Goal: Task Accomplishment & Management: Manage account settings

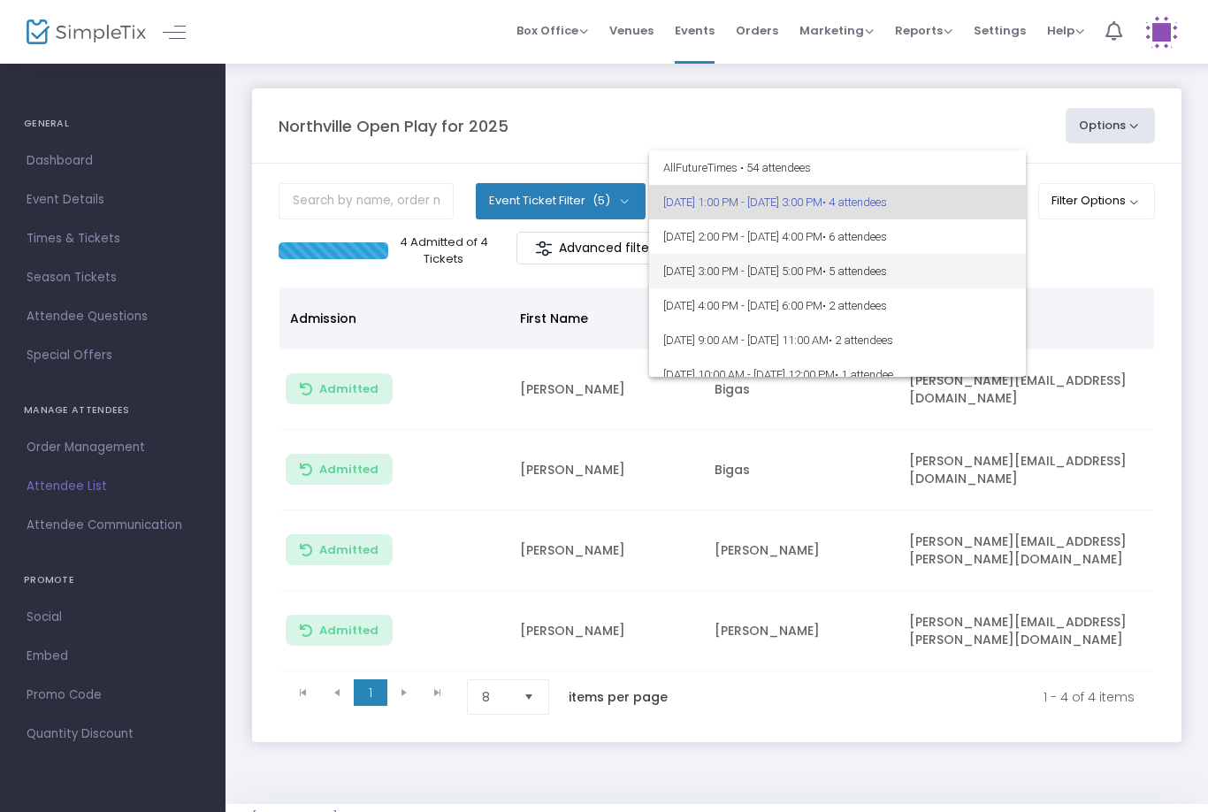
click at [950, 280] on span "8/25/2025 @ 3:00 PM - 8/25/2025 @ 5:00 PM • 5 attendees" at bounding box center [837, 271] width 348 height 34
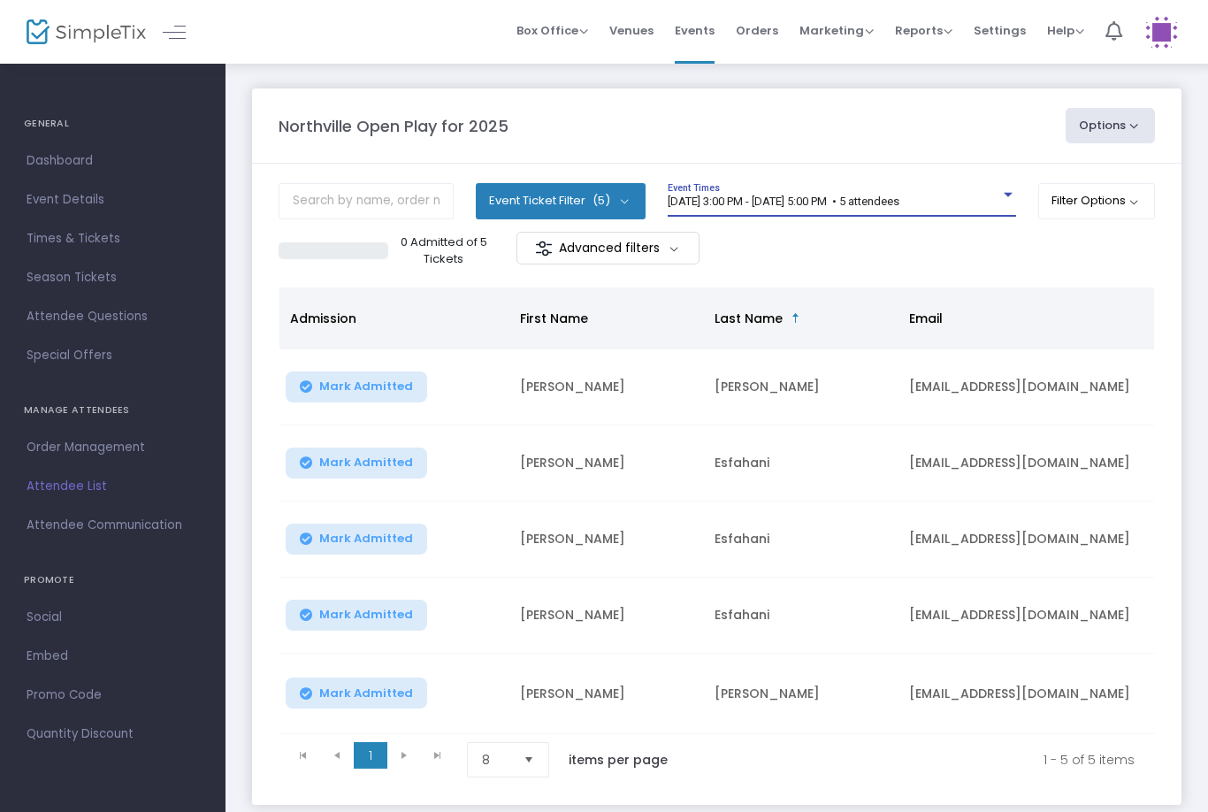
click at [899, 196] on span "8/25/2025 @ 3:00 PM - 8/25/2025 @ 5:00 PM • 5 attendees" at bounding box center [784, 201] width 232 height 13
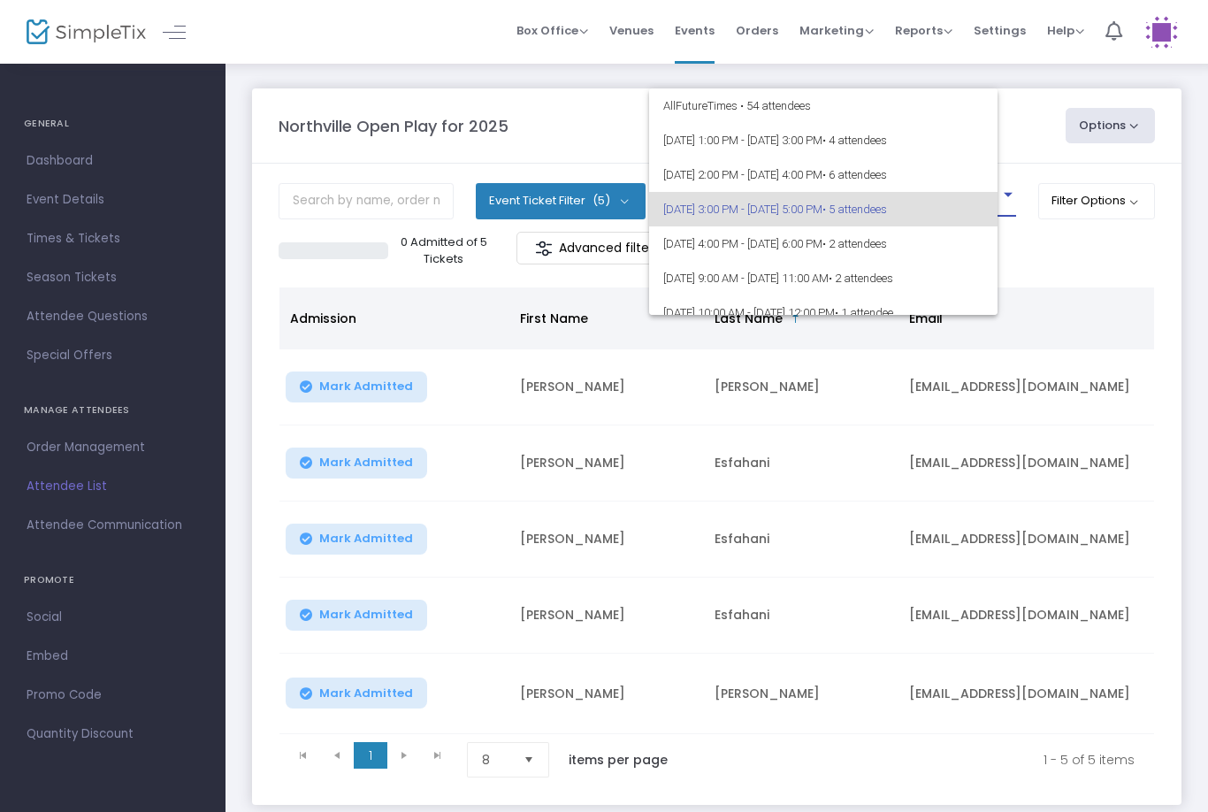
scroll to position [7, 0]
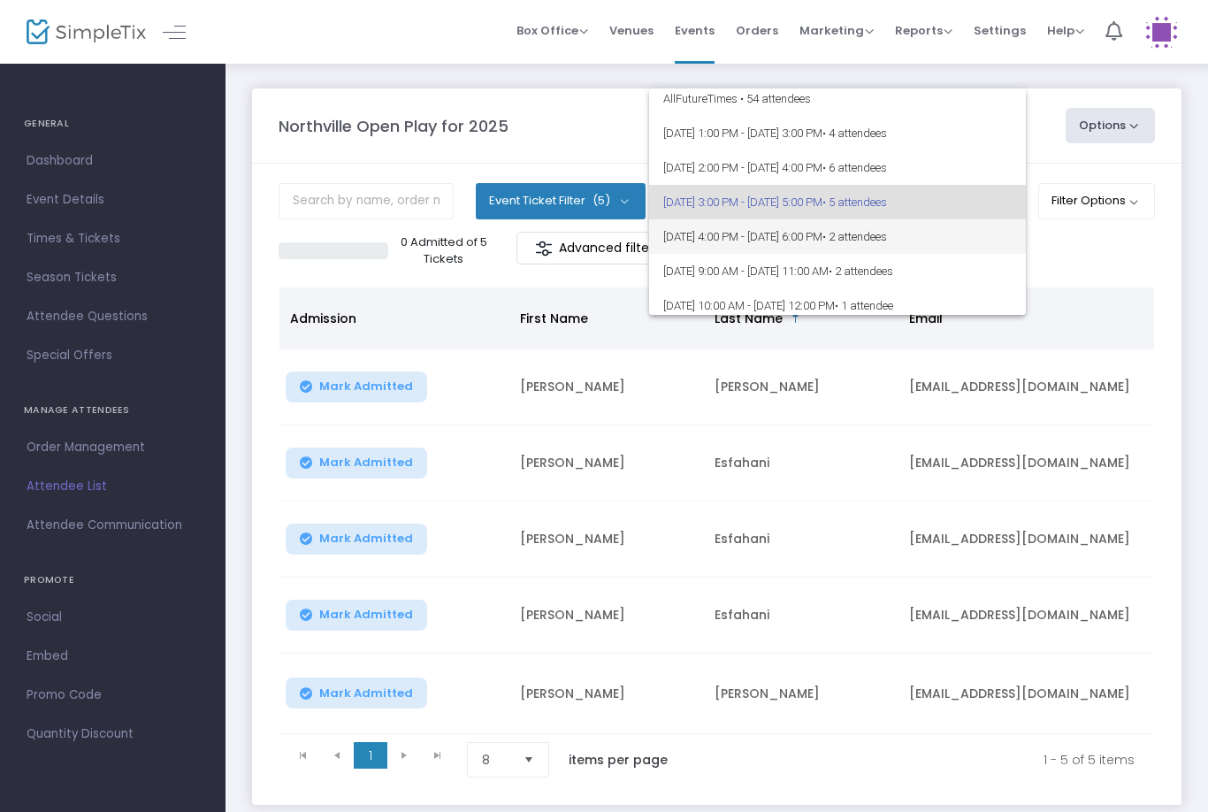
click at [887, 235] on span "• 2 attendees" at bounding box center [854, 236] width 65 height 13
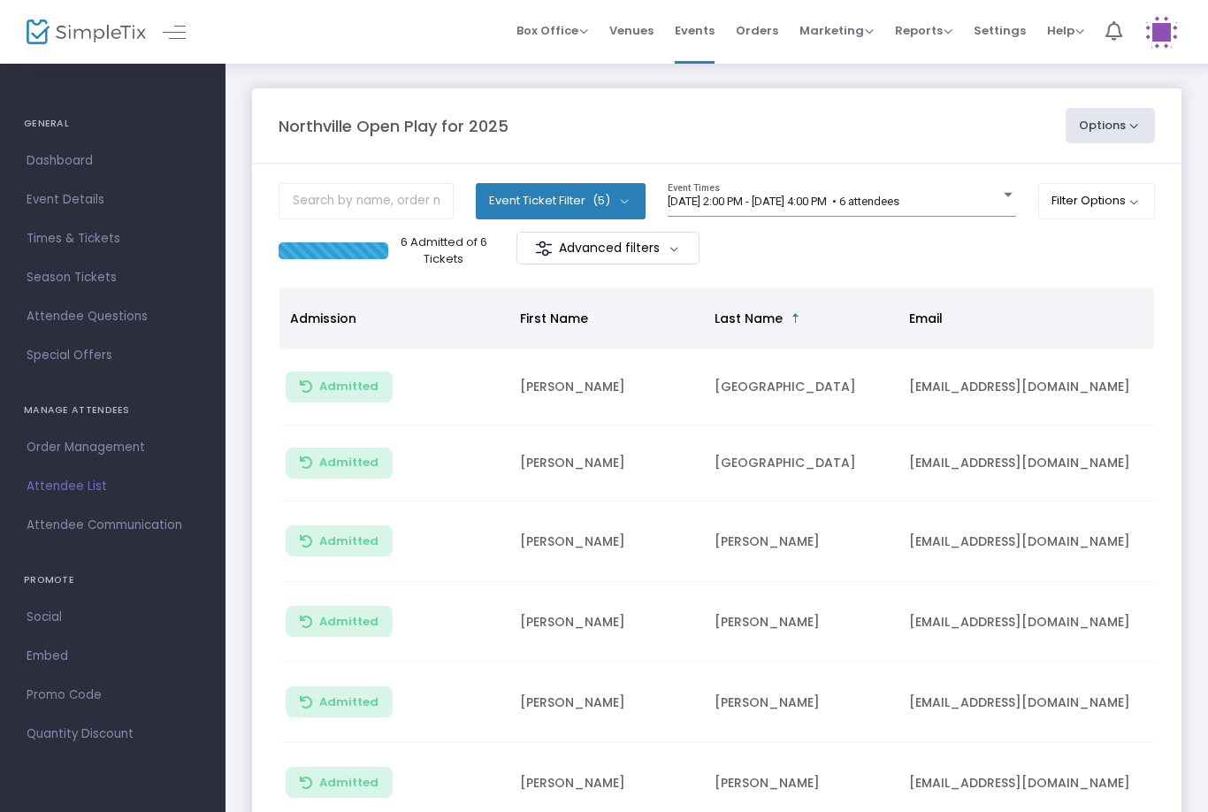
click at [856, 201] on span "[DATE] 2:00 PM - [DATE] 4:00 PM • 6 attendees" at bounding box center [784, 201] width 232 height 13
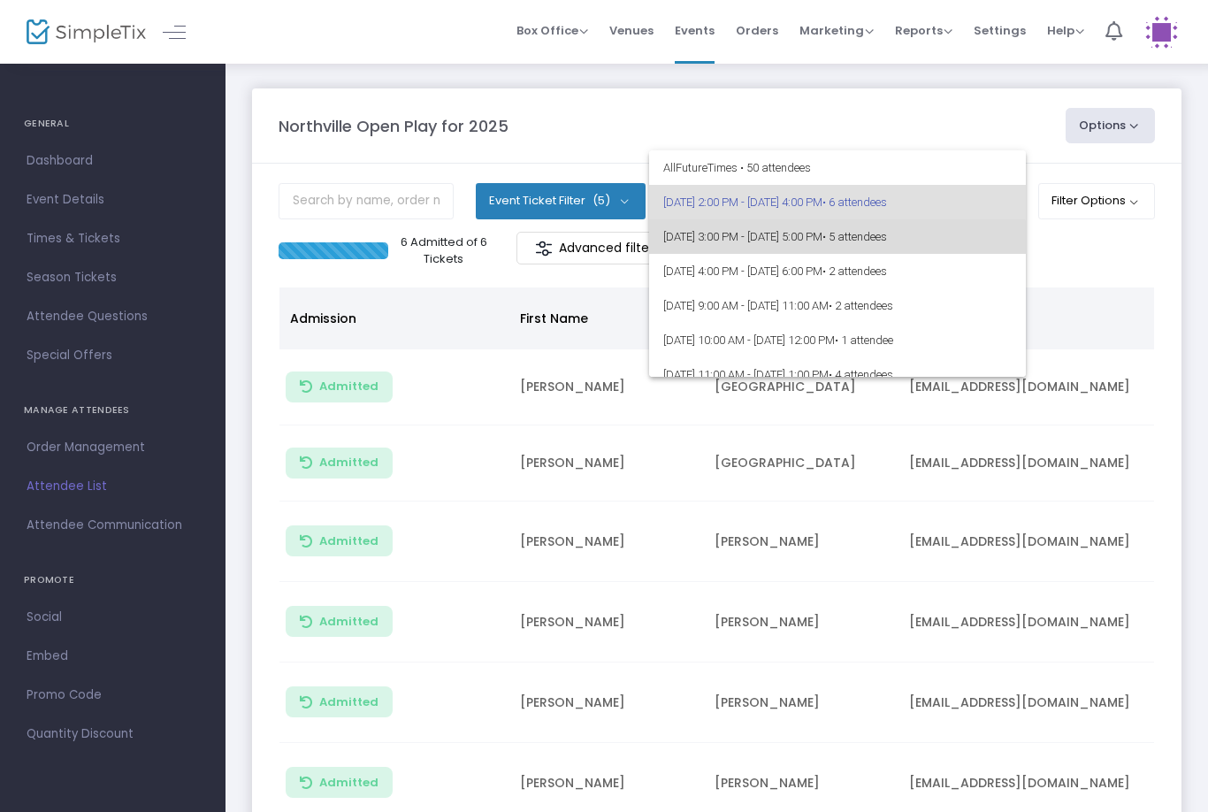
click at [808, 248] on span "8/25/2025 @ 3:00 PM - 8/25/2025 @ 5:00 PM • 5 attendees" at bounding box center [837, 236] width 348 height 34
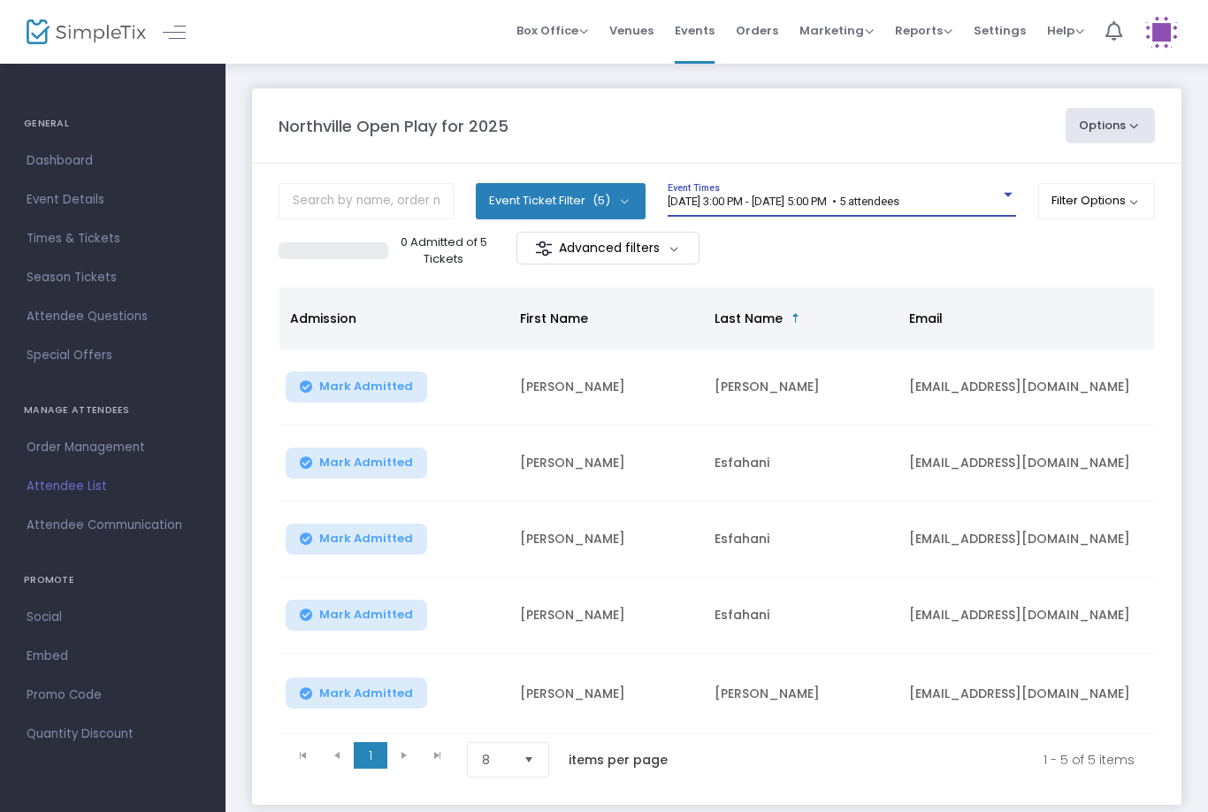
click at [861, 208] on span "[DATE] 3:00 PM - [DATE] 5:00 PM • 5 attendees" at bounding box center [784, 201] width 232 height 13
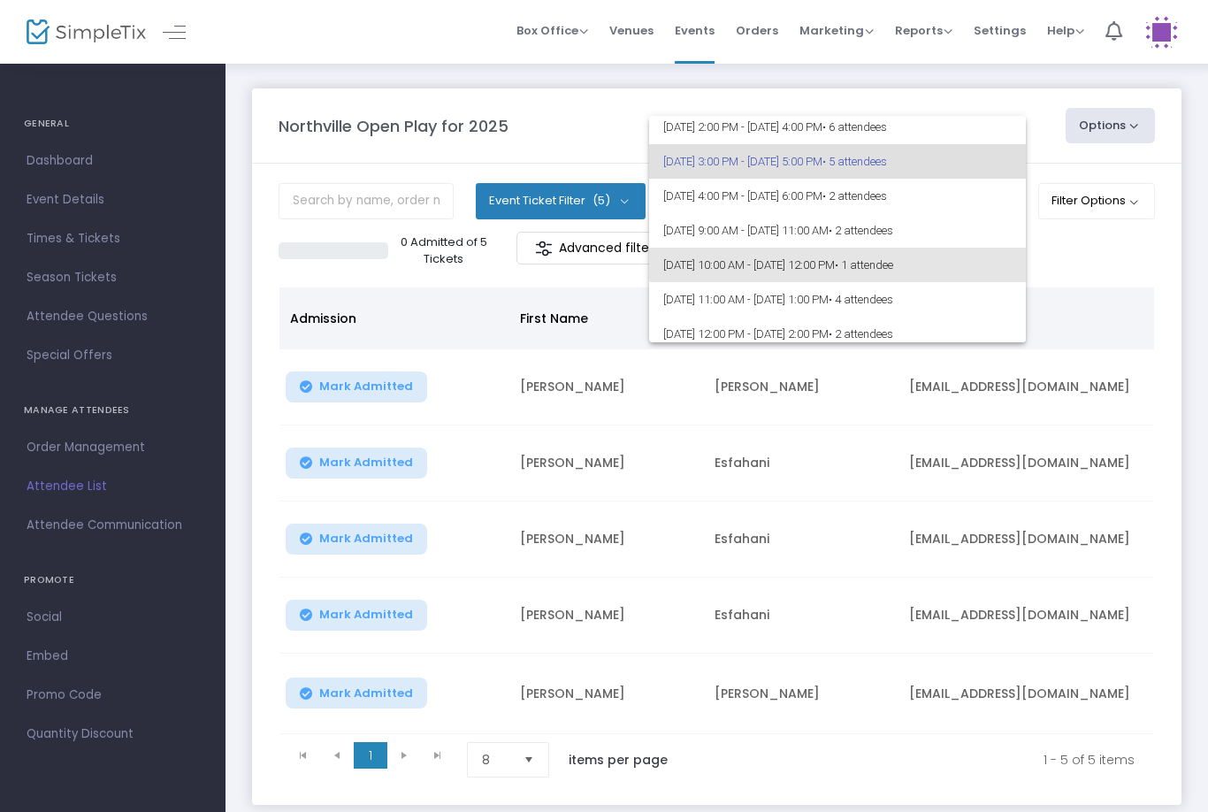
scroll to position [42, 0]
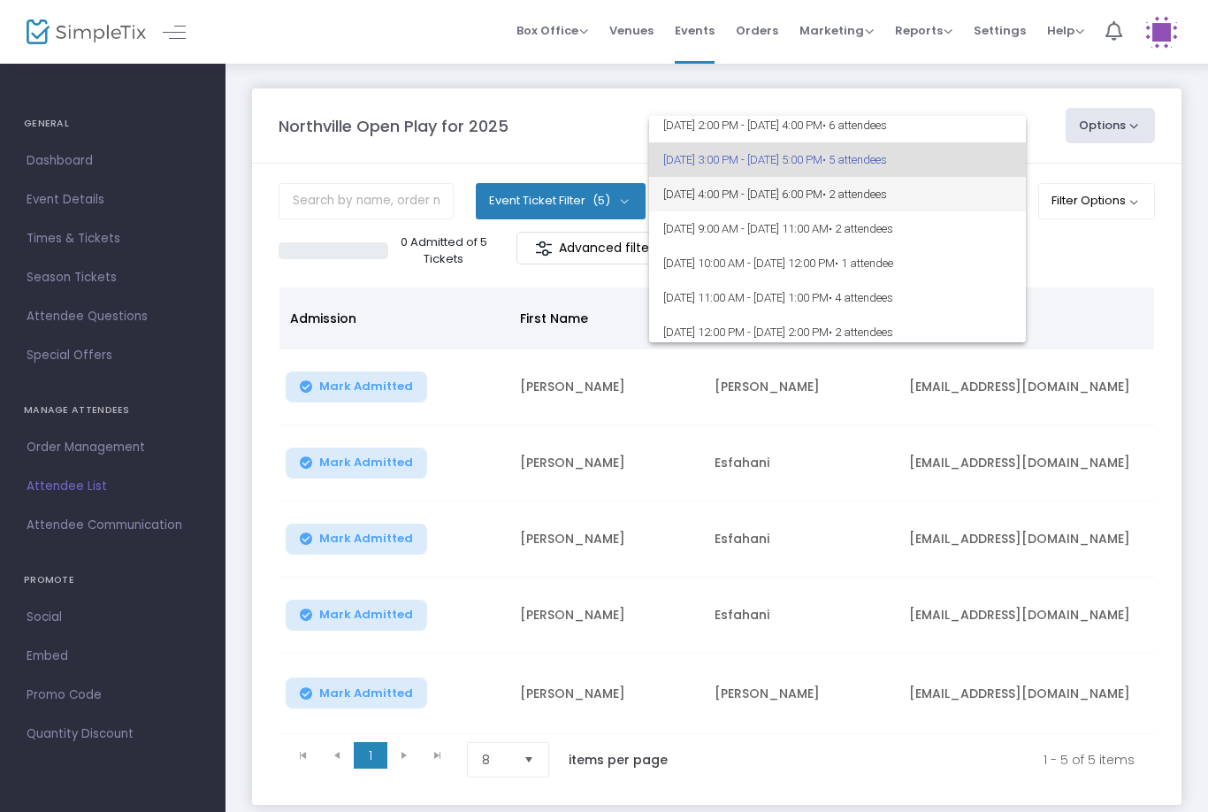
click at [861, 193] on span "[DATE] 4:00 PM - [DATE] 6:00 PM • 2 attendees" at bounding box center [837, 194] width 348 height 34
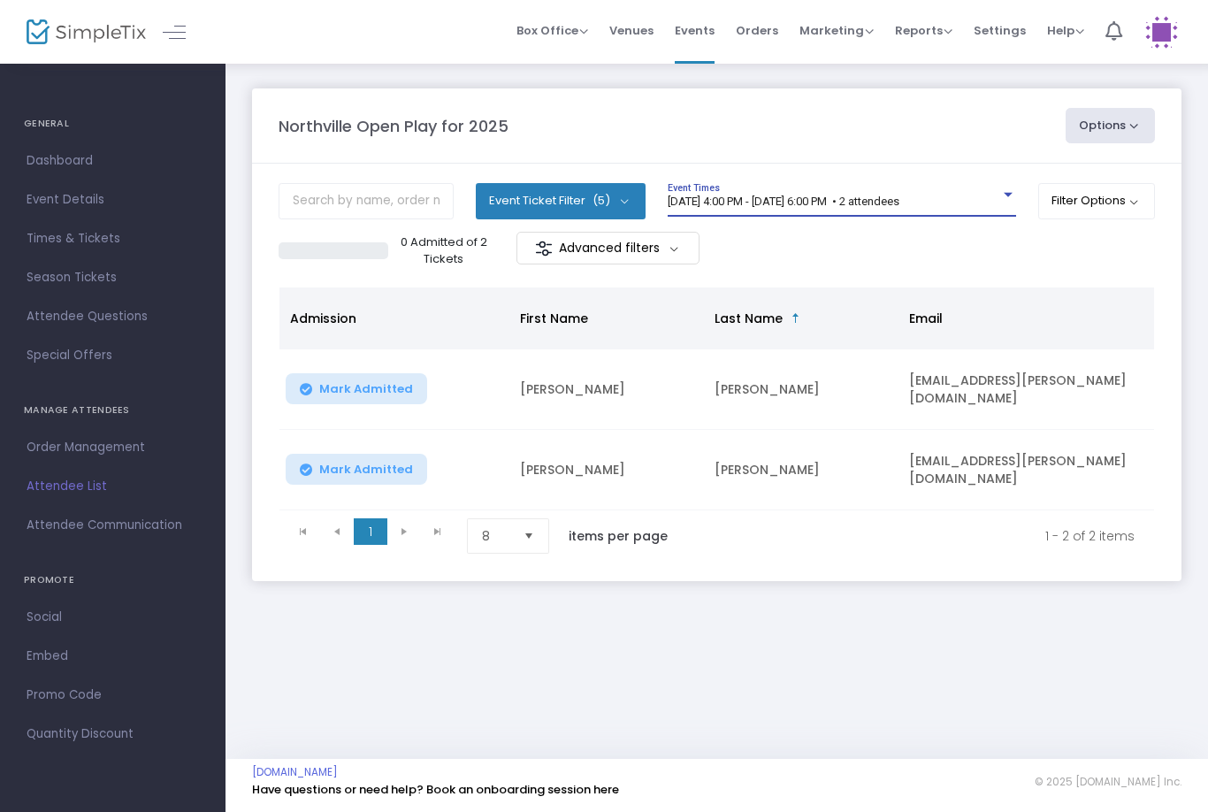
click at [899, 205] on span "[DATE] 4:00 PM - [DATE] 6:00 PM • 2 attendees" at bounding box center [784, 201] width 232 height 13
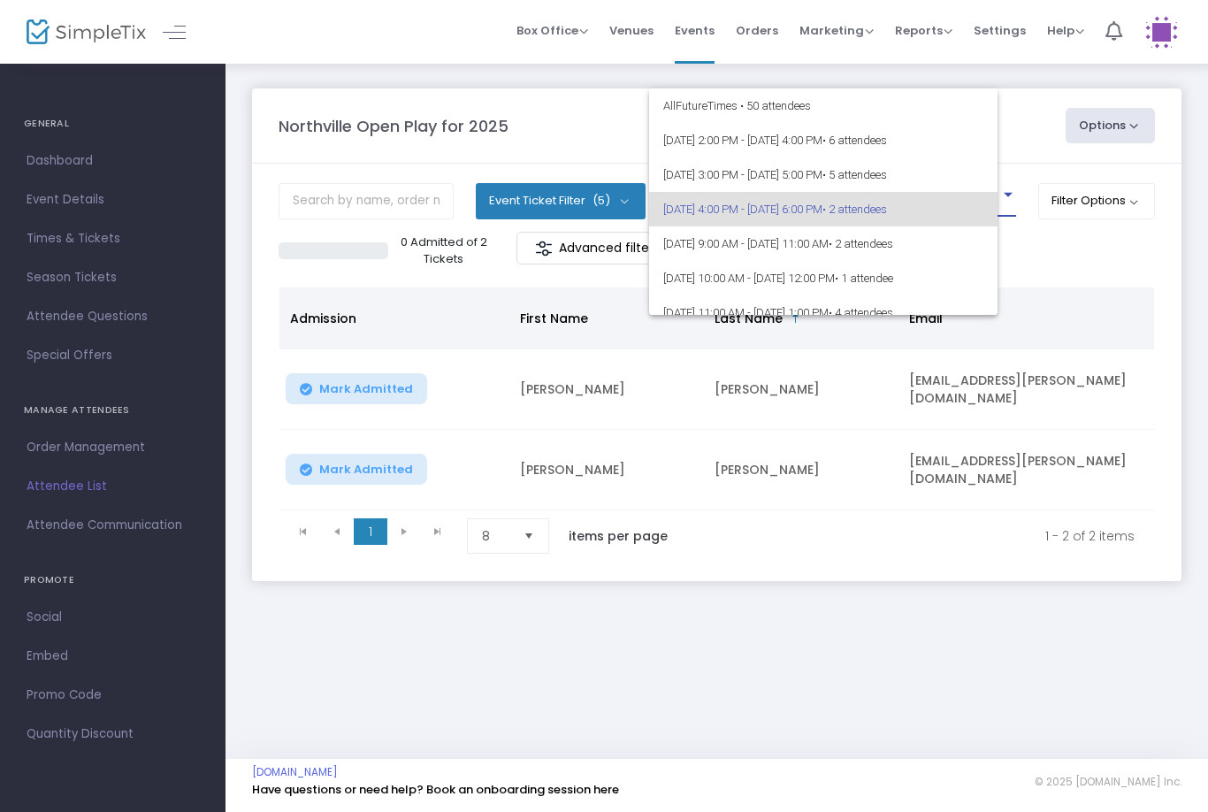
scroll to position [7, 0]
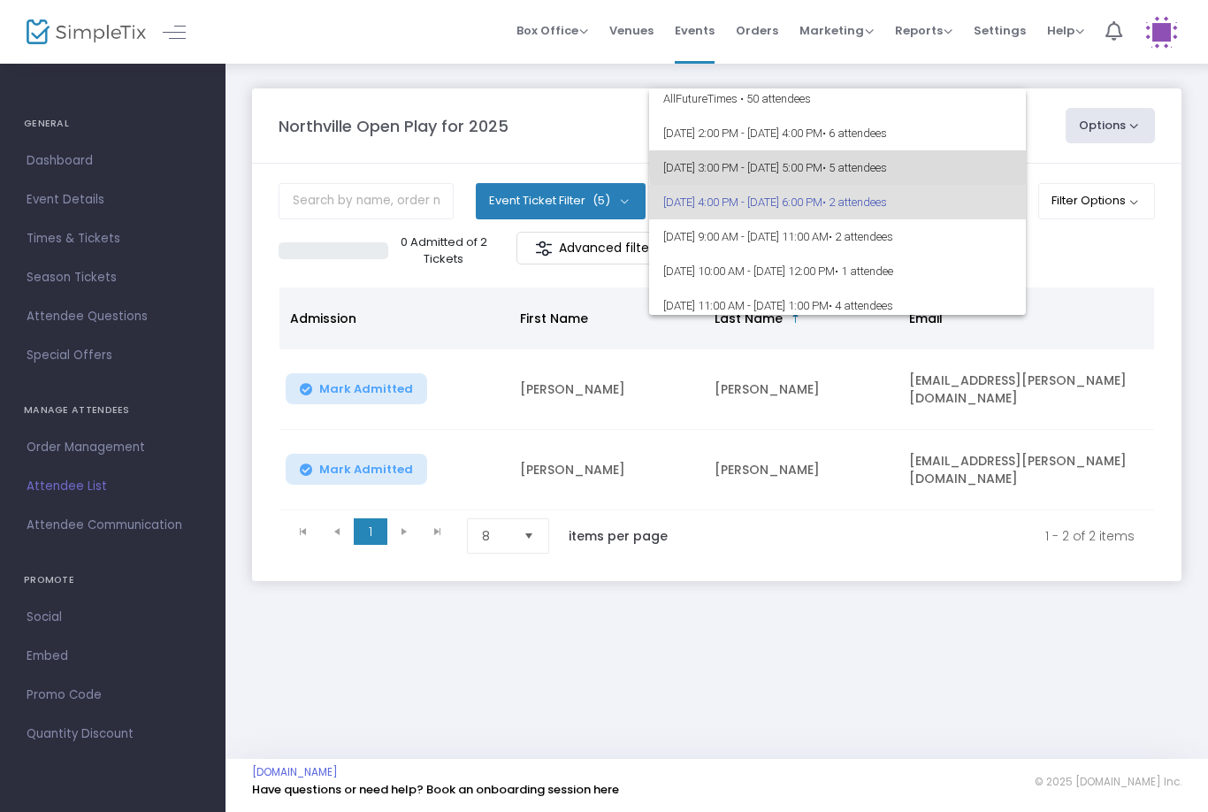
click at [1003, 164] on span "8/25/2025 @ 3:00 PM - 8/25/2025 @ 5:00 PM • 5 attendees" at bounding box center [837, 167] width 348 height 34
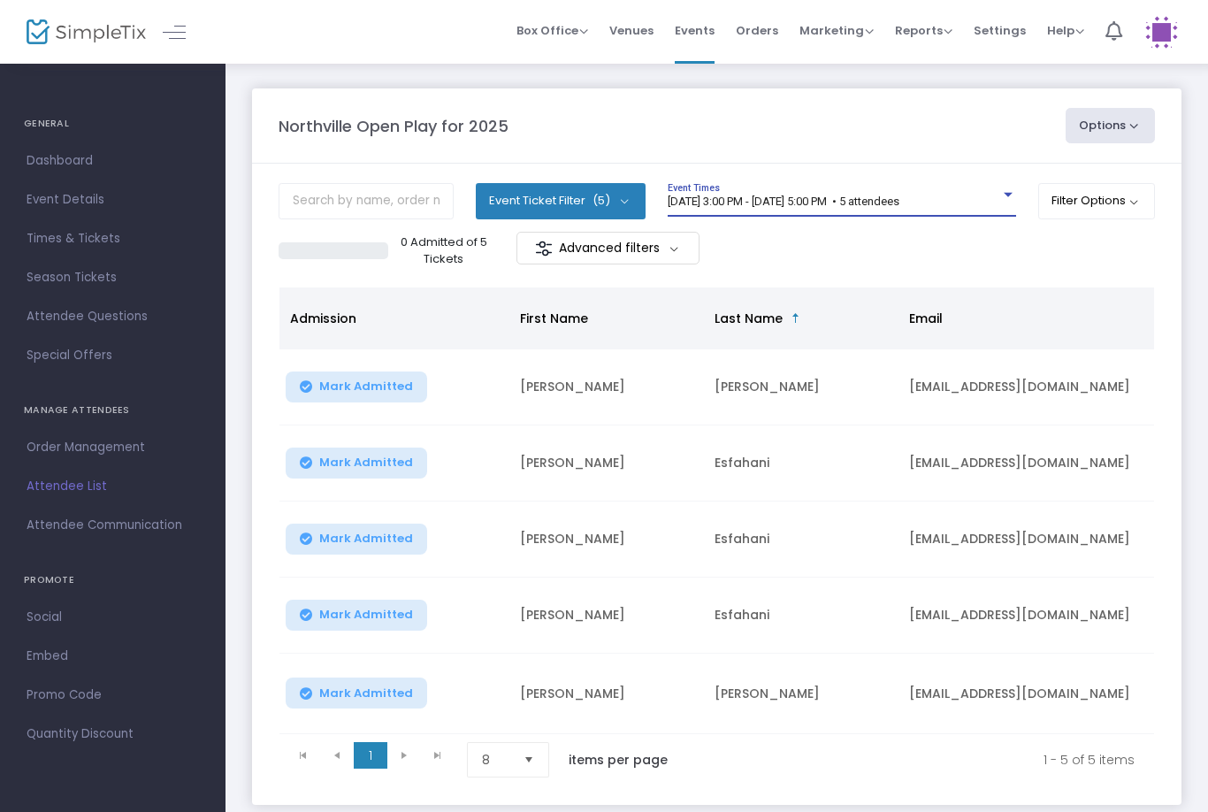
click at [804, 205] on span "[DATE] 3:00 PM - [DATE] 5:00 PM • 5 attendees" at bounding box center [784, 201] width 232 height 13
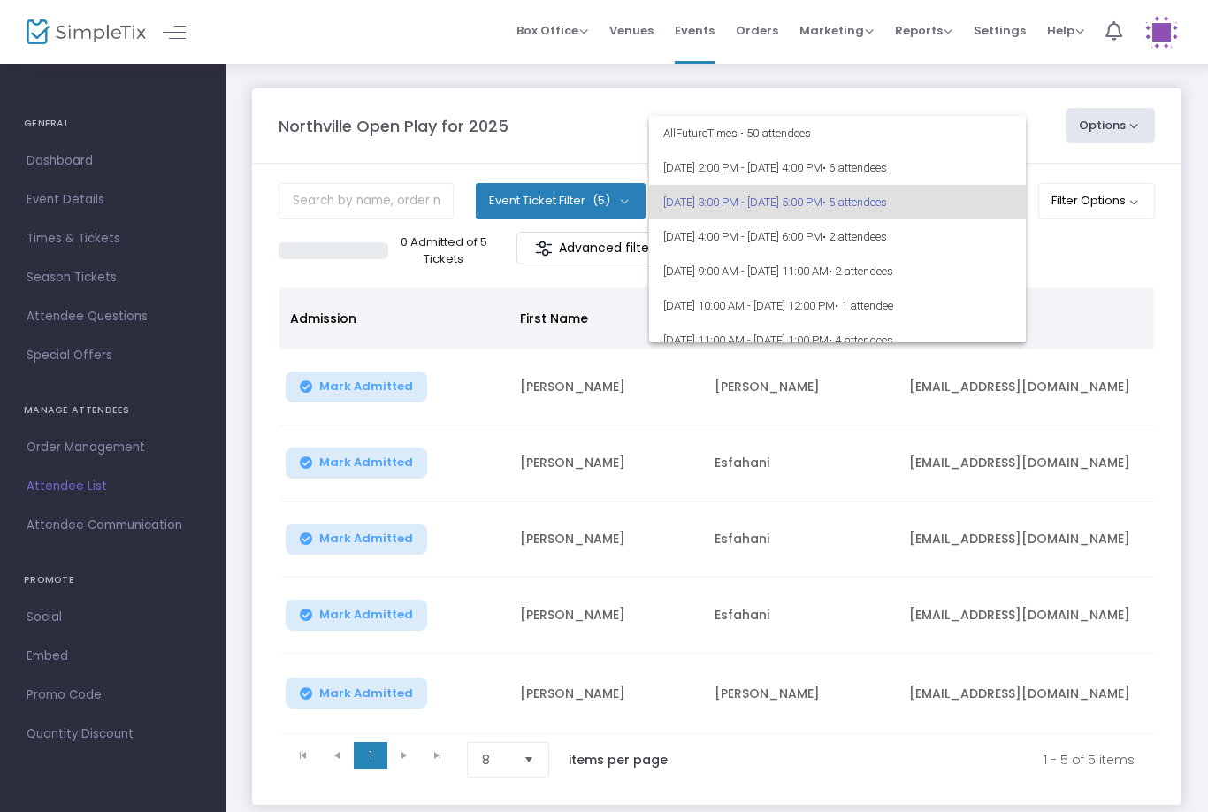
scroll to position [-3, 0]
click at [859, 513] on div at bounding box center [604, 406] width 1208 height 812
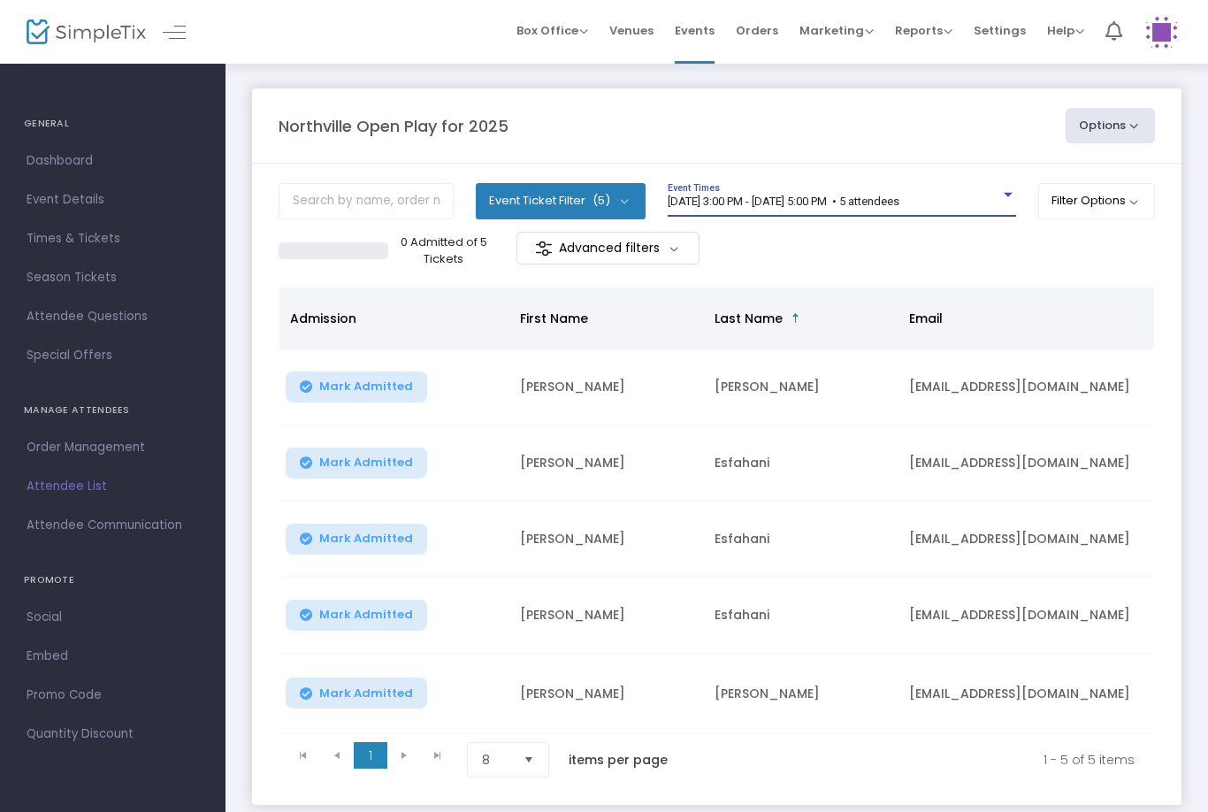
scroll to position [0, 0]
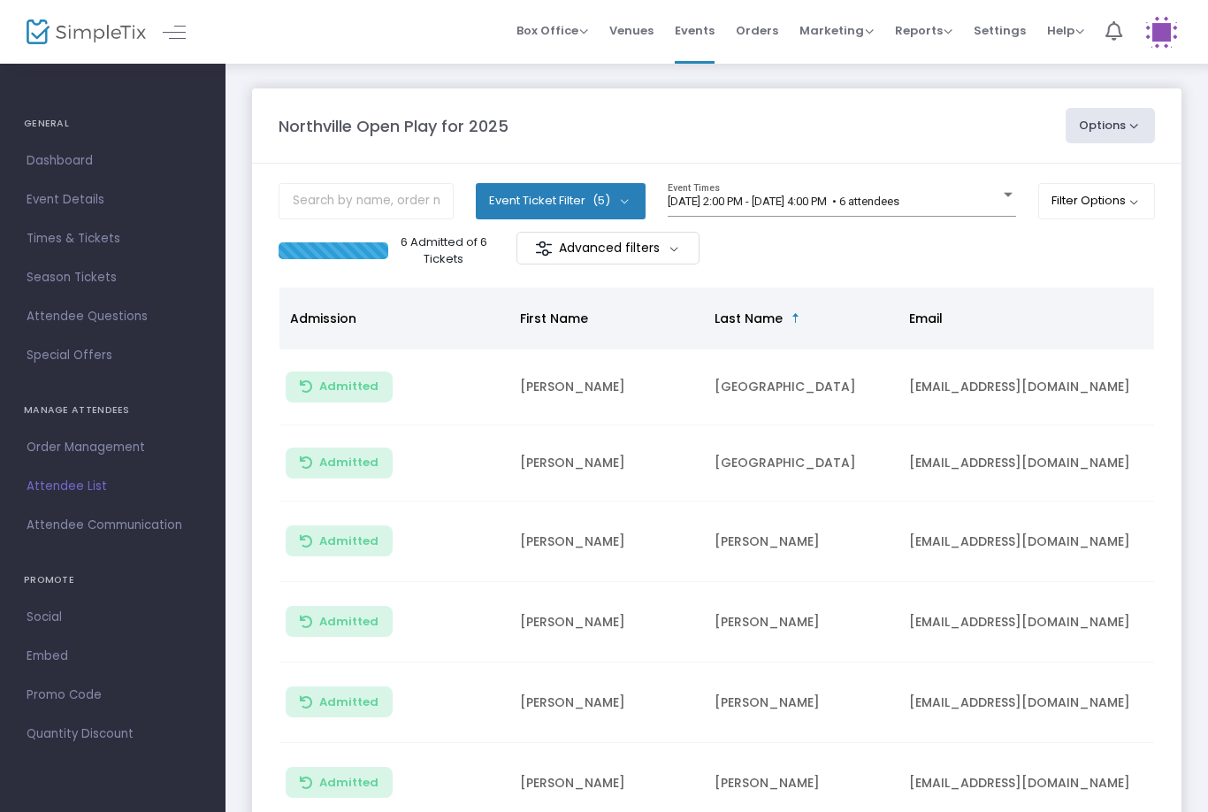
click at [899, 205] on span "[DATE] 2:00 PM - [DATE] 4:00 PM • 6 attendees" at bounding box center [784, 201] width 232 height 13
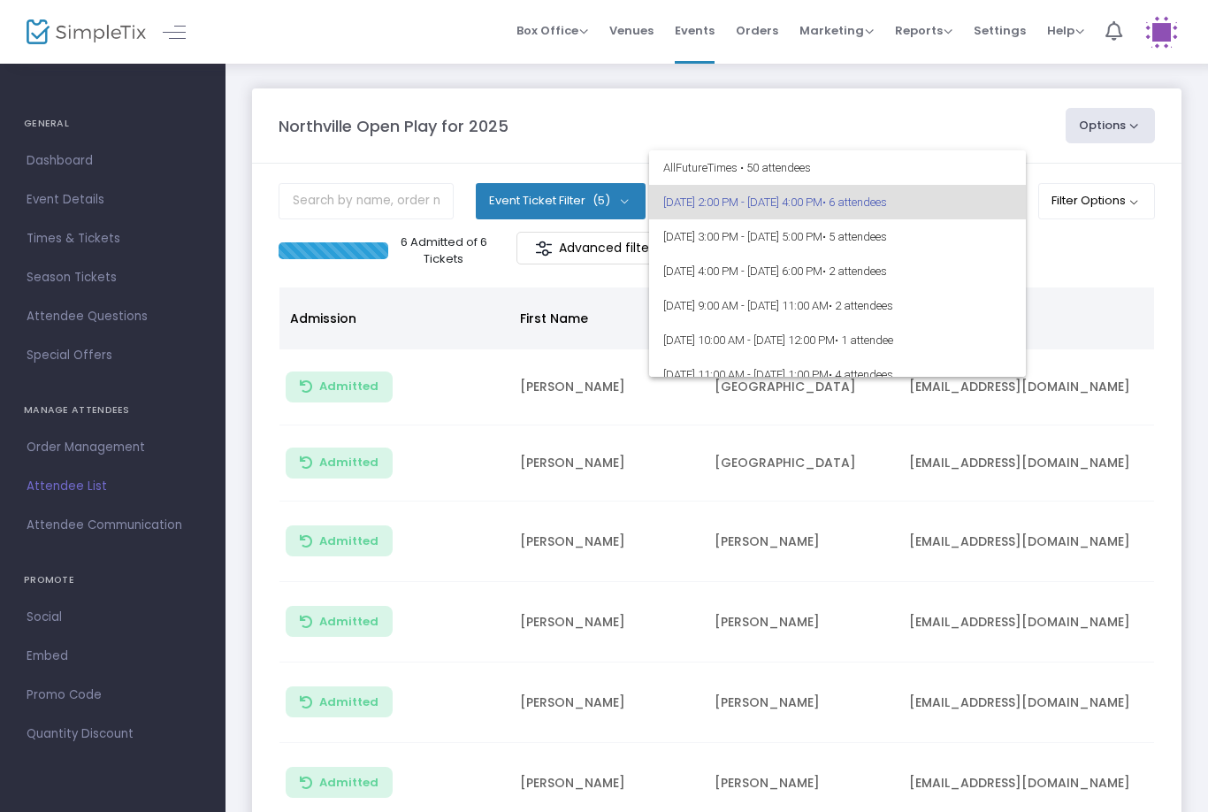
click at [1123, 270] on div at bounding box center [604, 406] width 1208 height 812
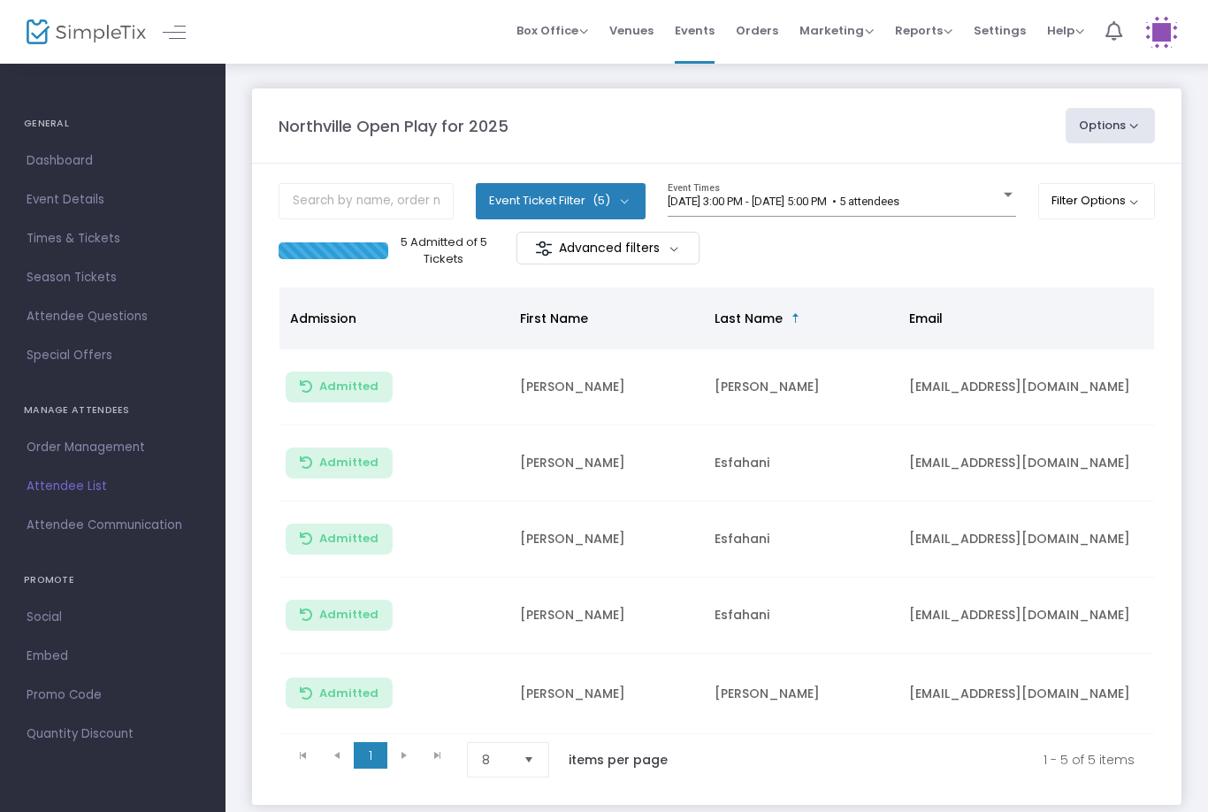
click at [972, 198] on div "8/25/2025 @ 3:00 PM - 8/25/2025 @ 5:00 PM • 5 attendees" at bounding box center [834, 201] width 332 height 13
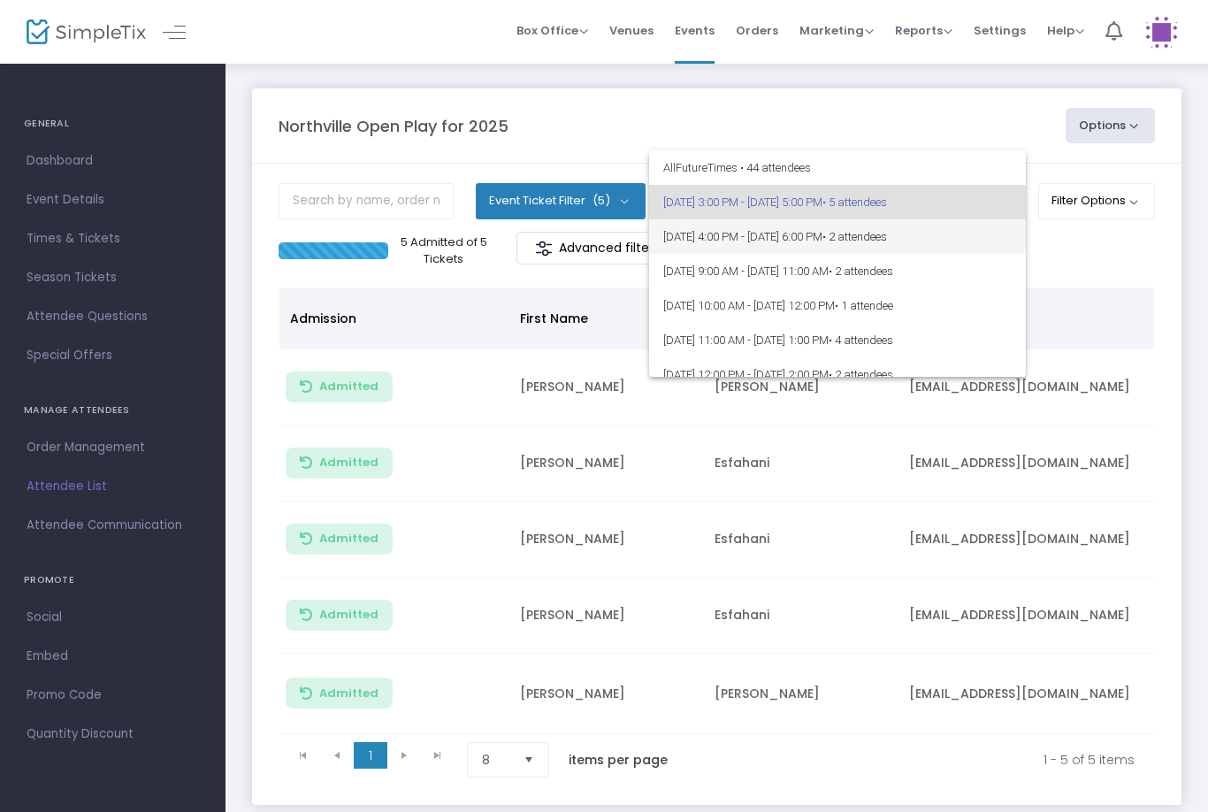
click at [953, 253] on span "8/25/2025 @ 4:00 PM - 8/25/2025 @ 6:00 PM • 2 attendees" at bounding box center [837, 236] width 348 height 34
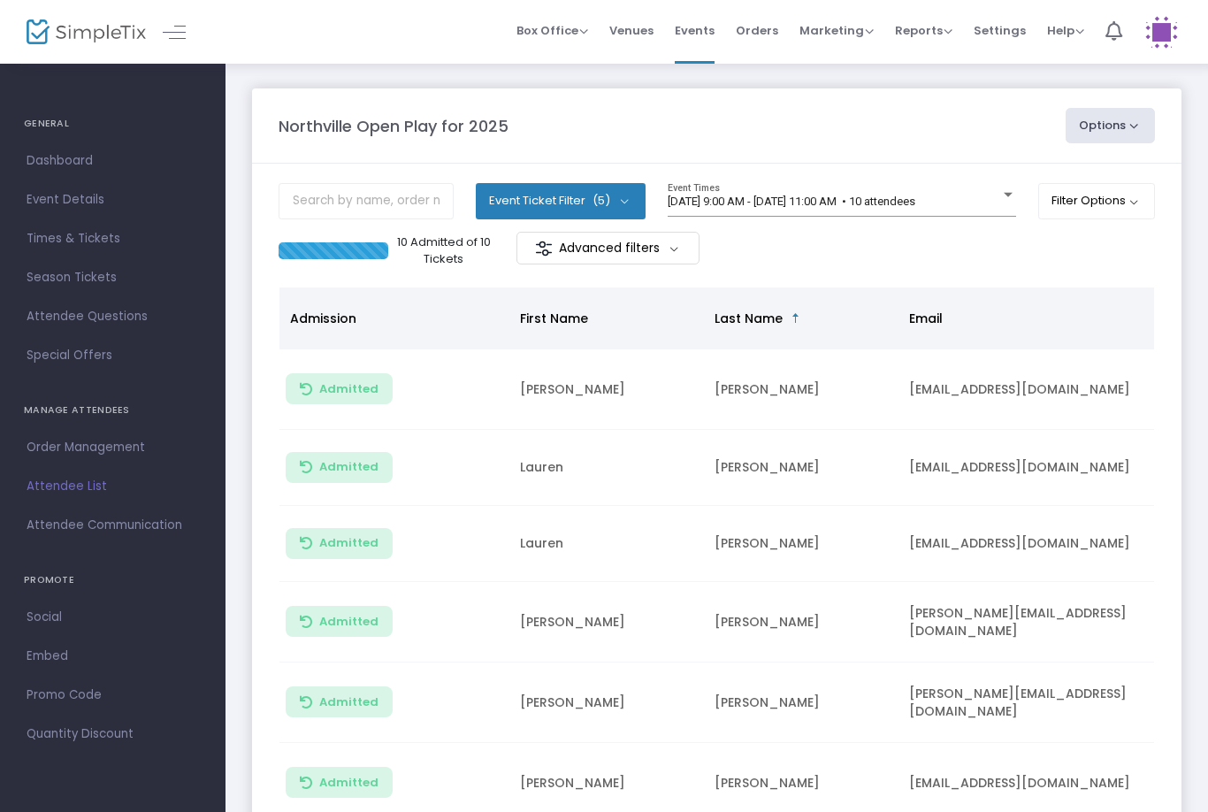
click at [902, 195] on span "[DATE] 9:00 AM - [DATE] 11:00 AM • 10 attendees" at bounding box center [792, 201] width 248 height 13
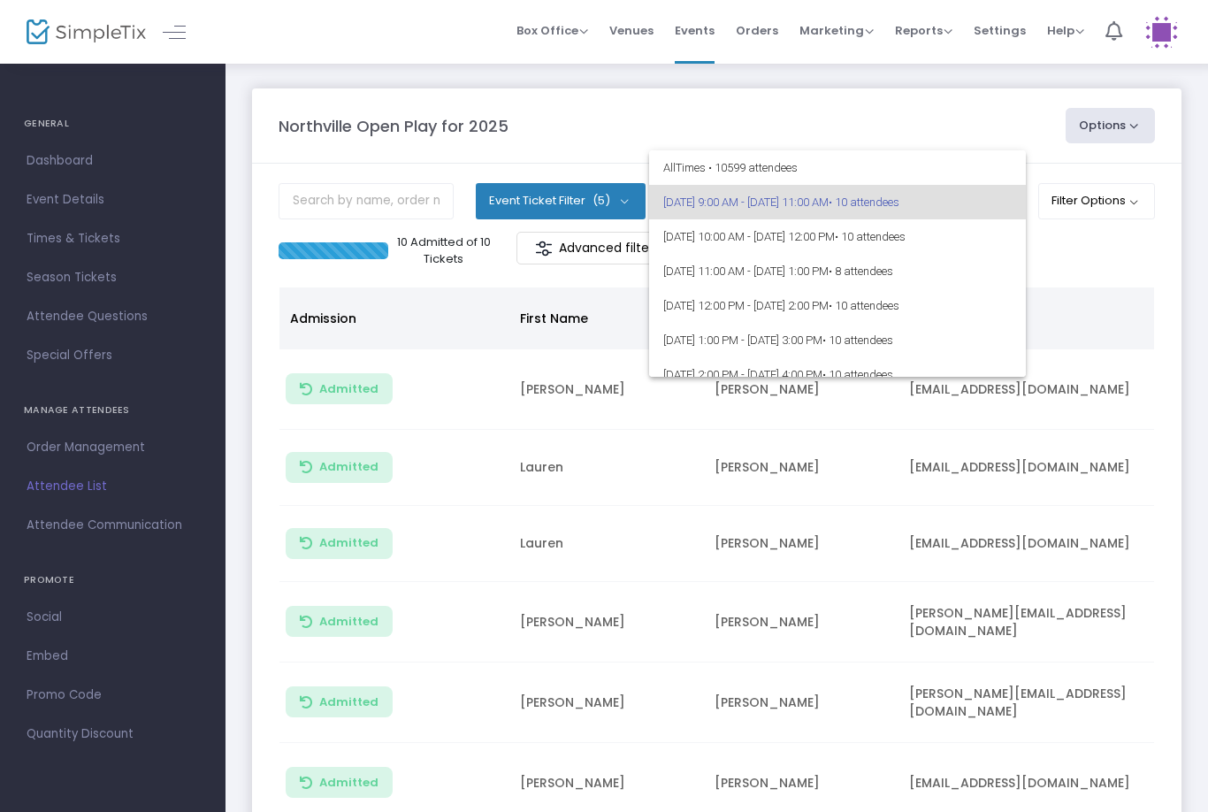
click at [1167, 630] on div at bounding box center [604, 406] width 1208 height 812
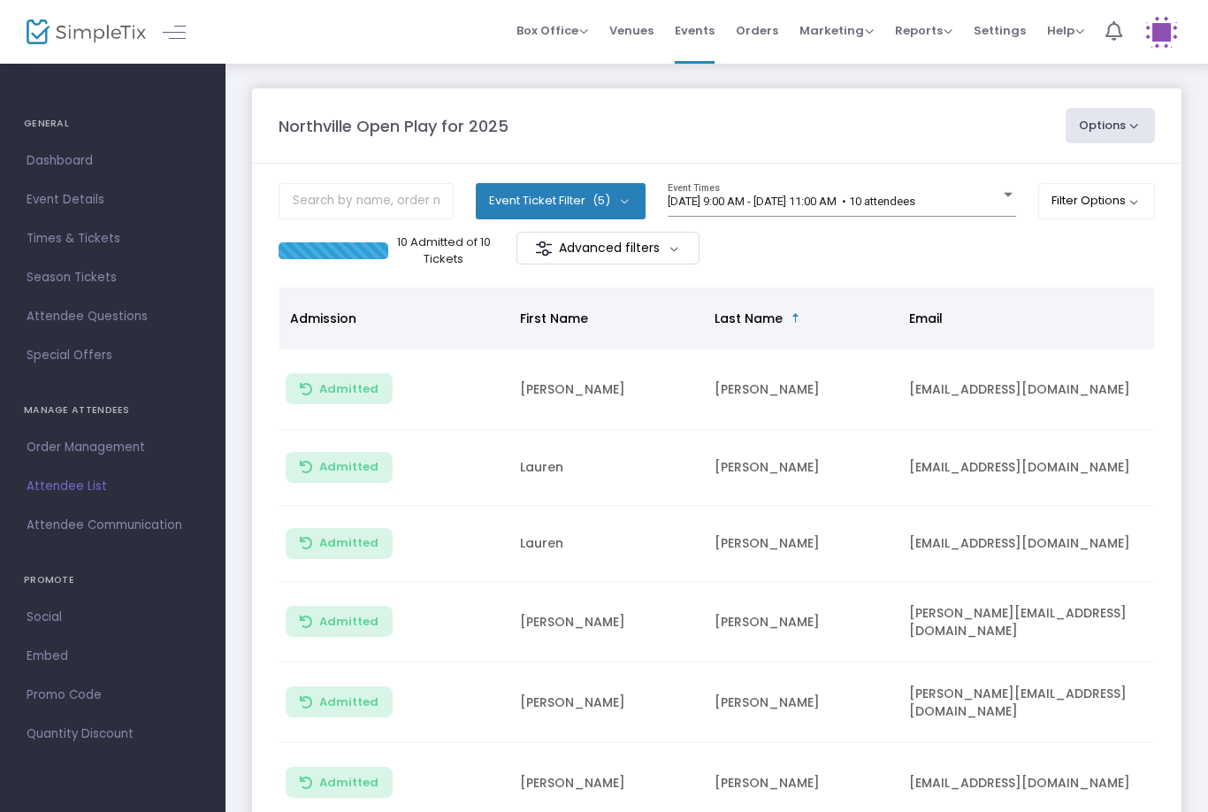
click at [915, 206] on span "[DATE] 9:00 AM - [DATE] 11:00 AM • 10 attendees" at bounding box center [792, 201] width 248 height 13
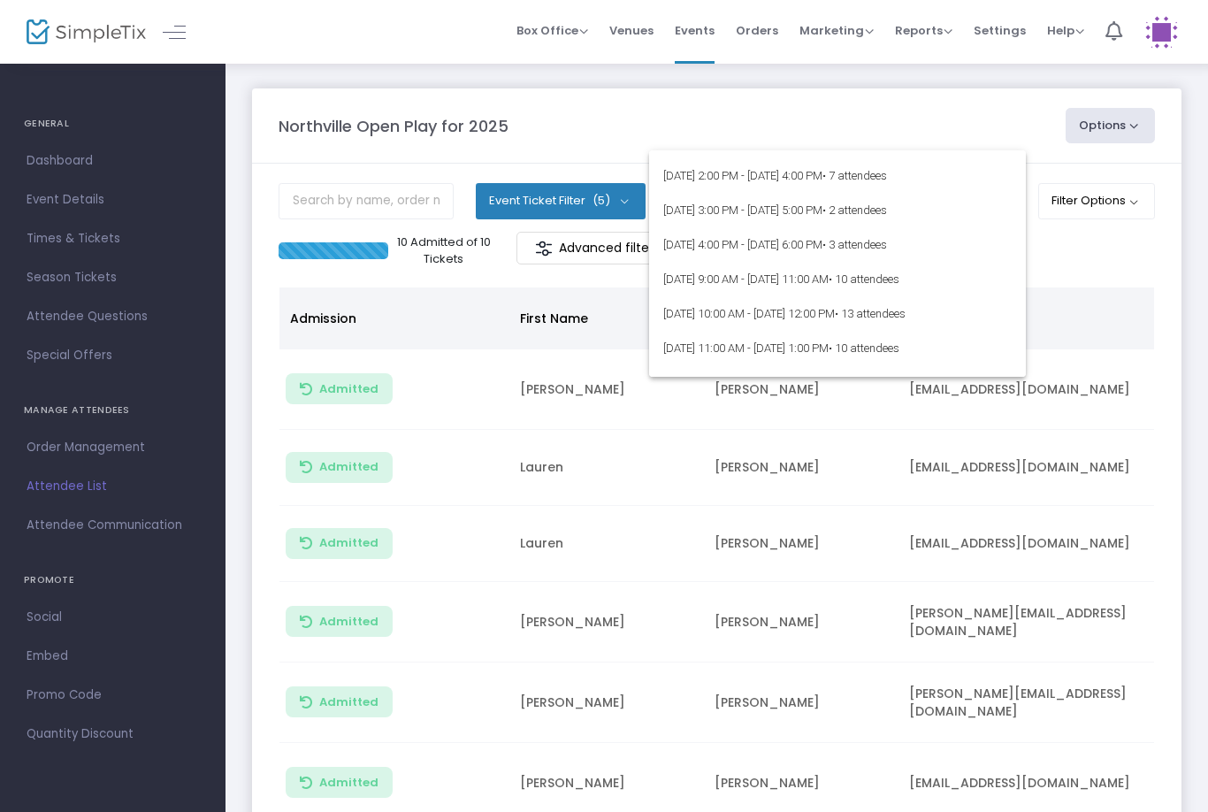
click at [1108, 250] on div at bounding box center [604, 406] width 1208 height 812
